Goal: Information Seeking & Learning: Learn about a topic

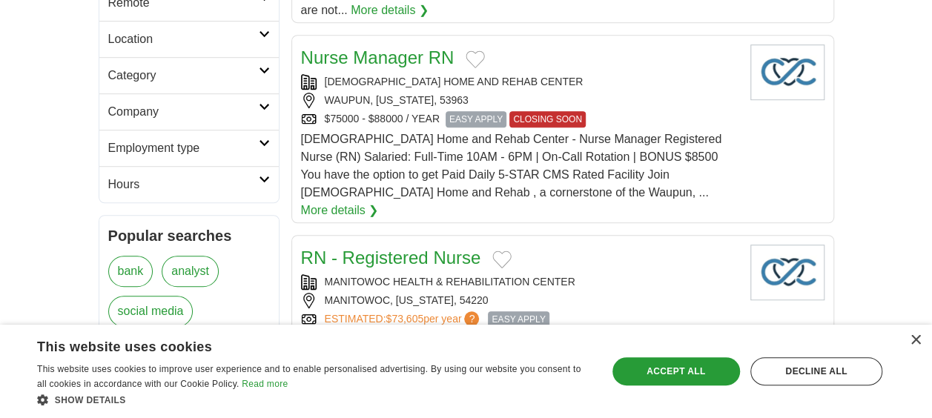
scroll to position [371, 0]
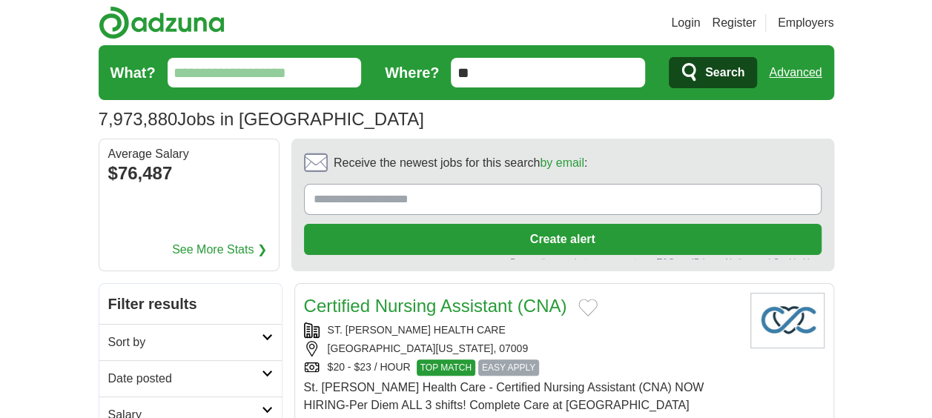
click at [521, 194] on input "Receive the newest jobs for this search by email :" at bounding box center [563, 199] width 518 height 31
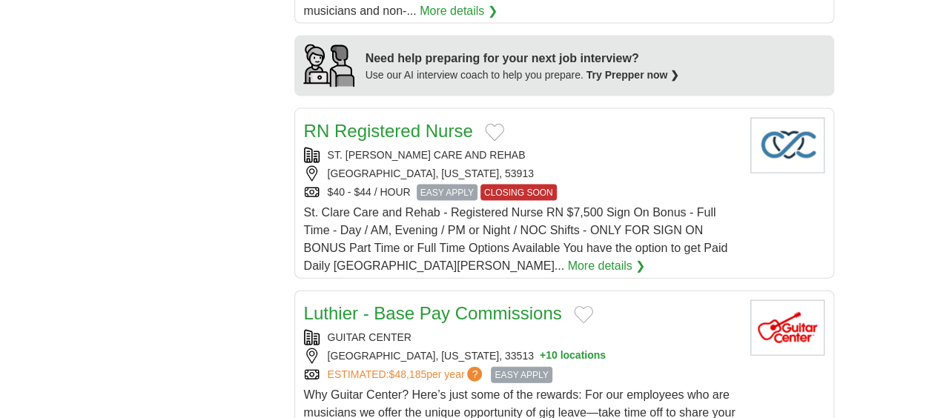
scroll to position [1186, 0]
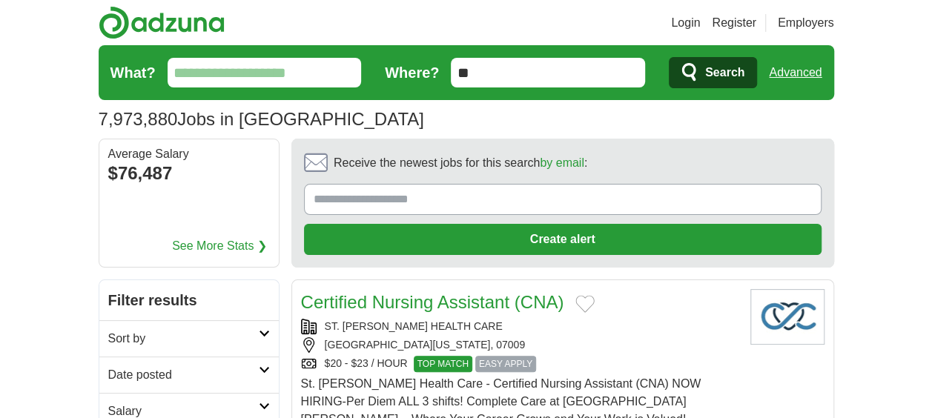
click at [286, 73] on input "What?" at bounding box center [265, 73] width 194 height 30
type input "****"
drag, startPoint x: 553, startPoint y: 78, endPoint x: 459, endPoint y: 73, distance: 94.3
click at [459, 73] on input "**" at bounding box center [548, 73] width 194 height 30
type input "*"
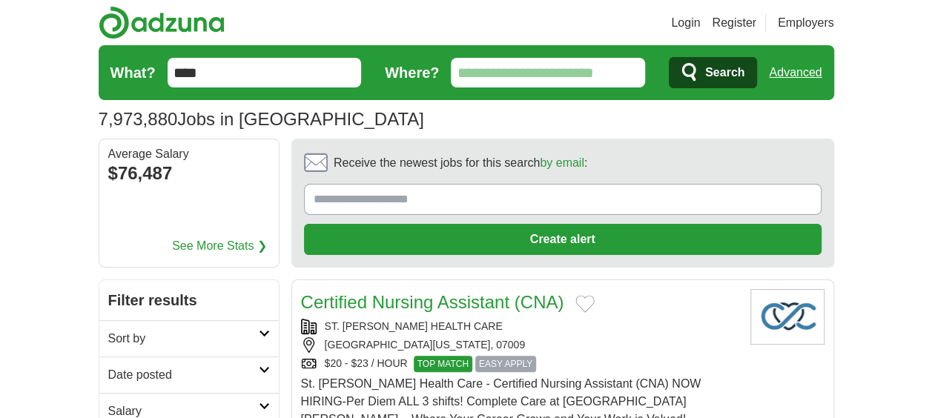
click at [718, 68] on span "Search" at bounding box center [724, 73] width 39 height 30
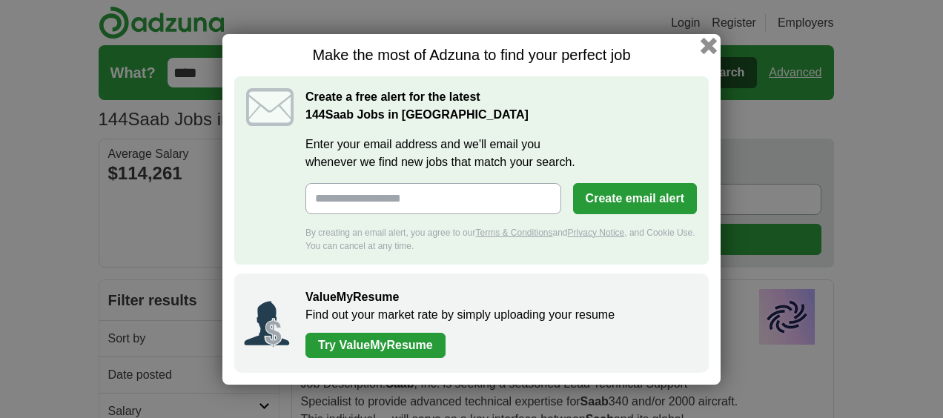
click at [711, 43] on button "button" at bounding box center [709, 45] width 16 height 16
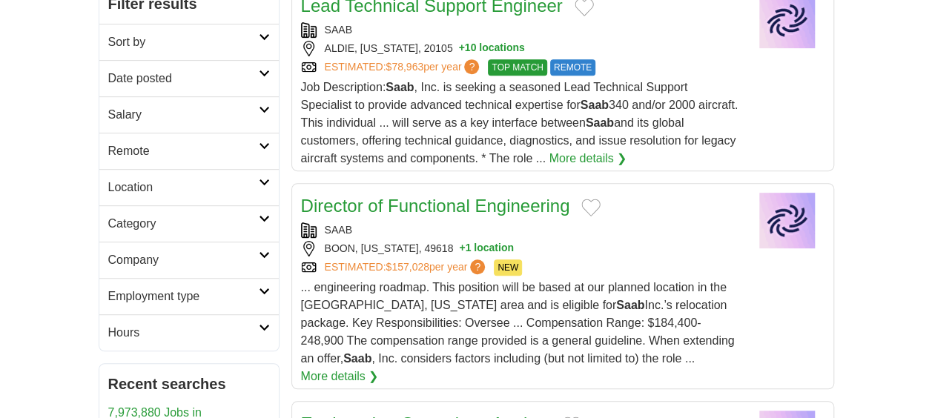
scroll to position [371, 0]
